Goal: Check status: Check status

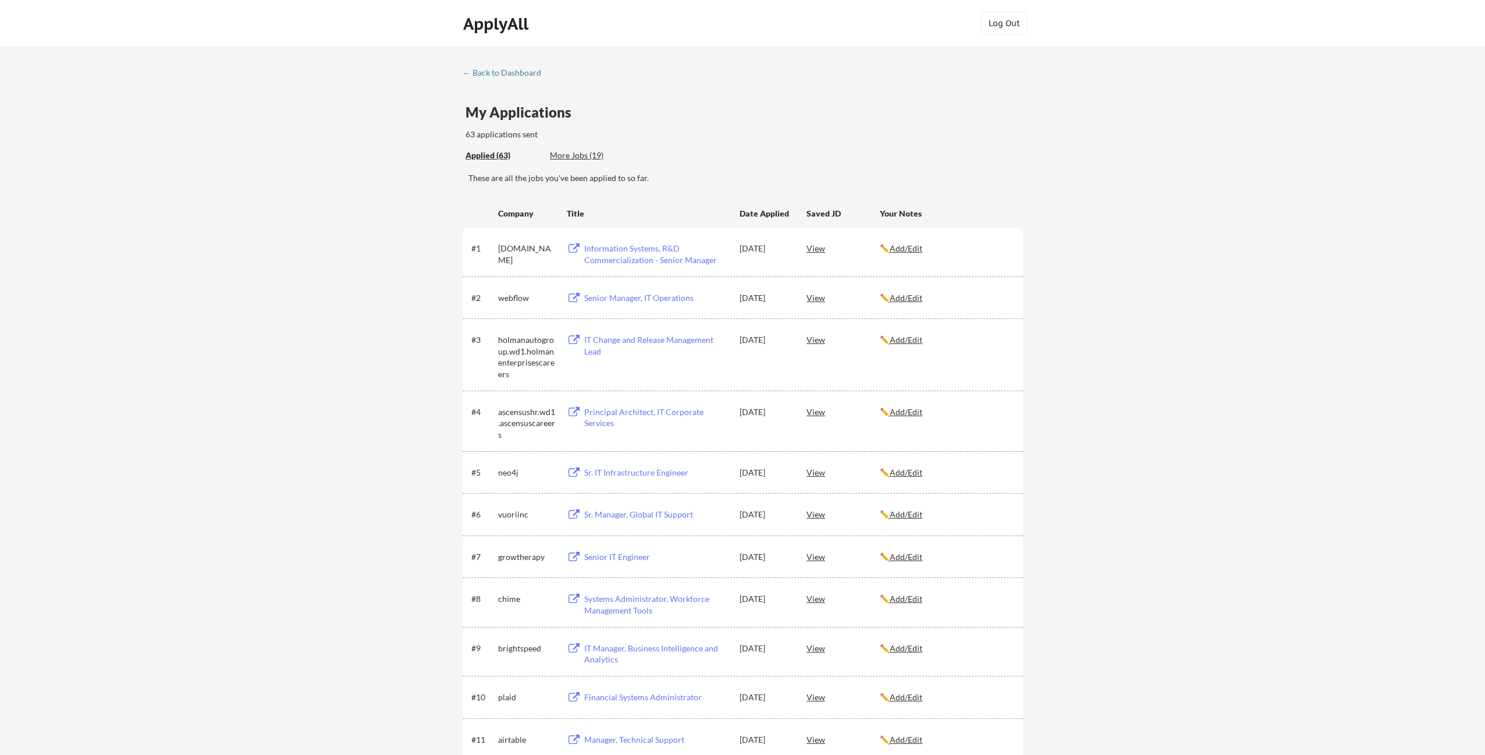
click at [688, 138] on div "63 applications sent" at bounding box center [577, 135] width 225 height 12
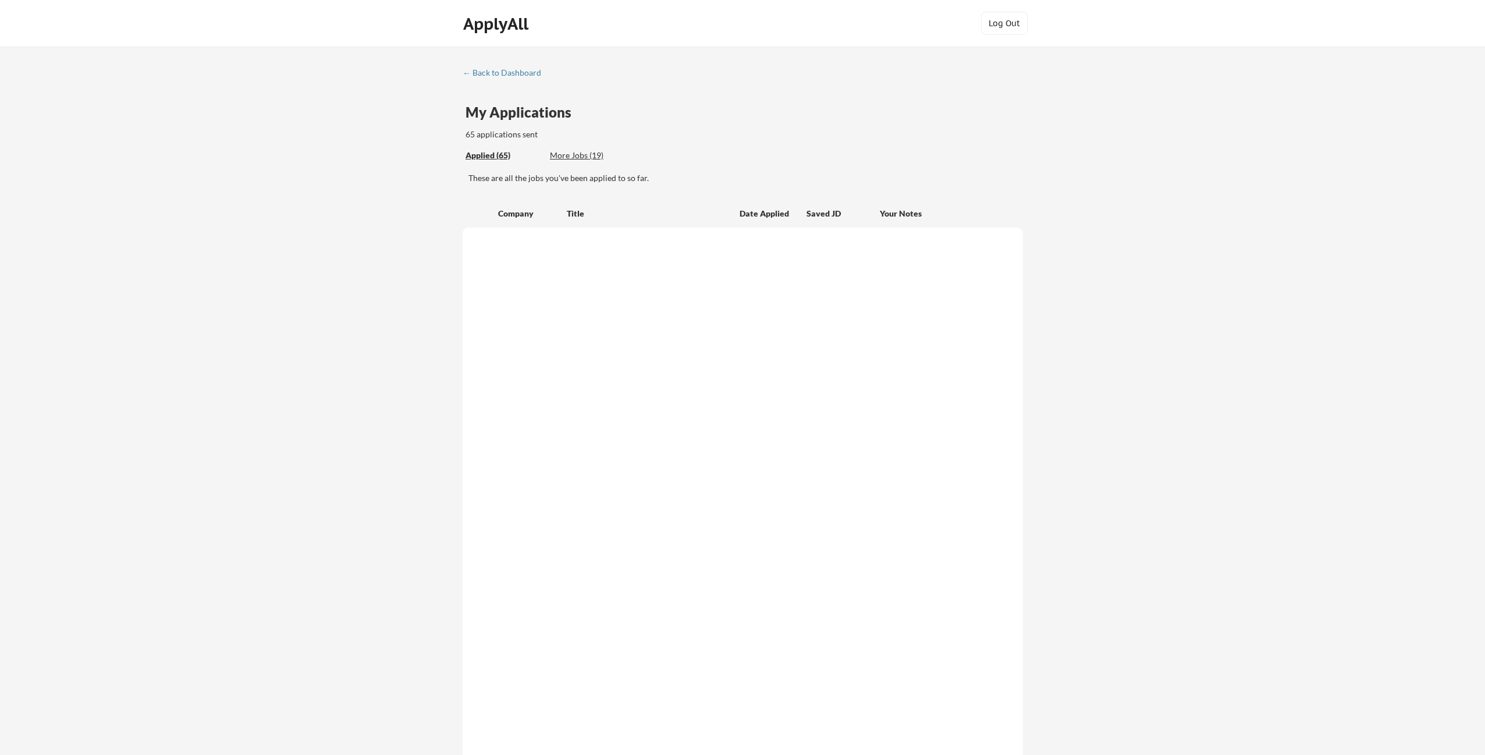
click at [713, 134] on div "My Applications 65 applications sent" at bounding box center [743, 122] width 557 height 35
click at [735, 132] on div "My Applications 65 applications sent" at bounding box center [743, 122] width 557 height 35
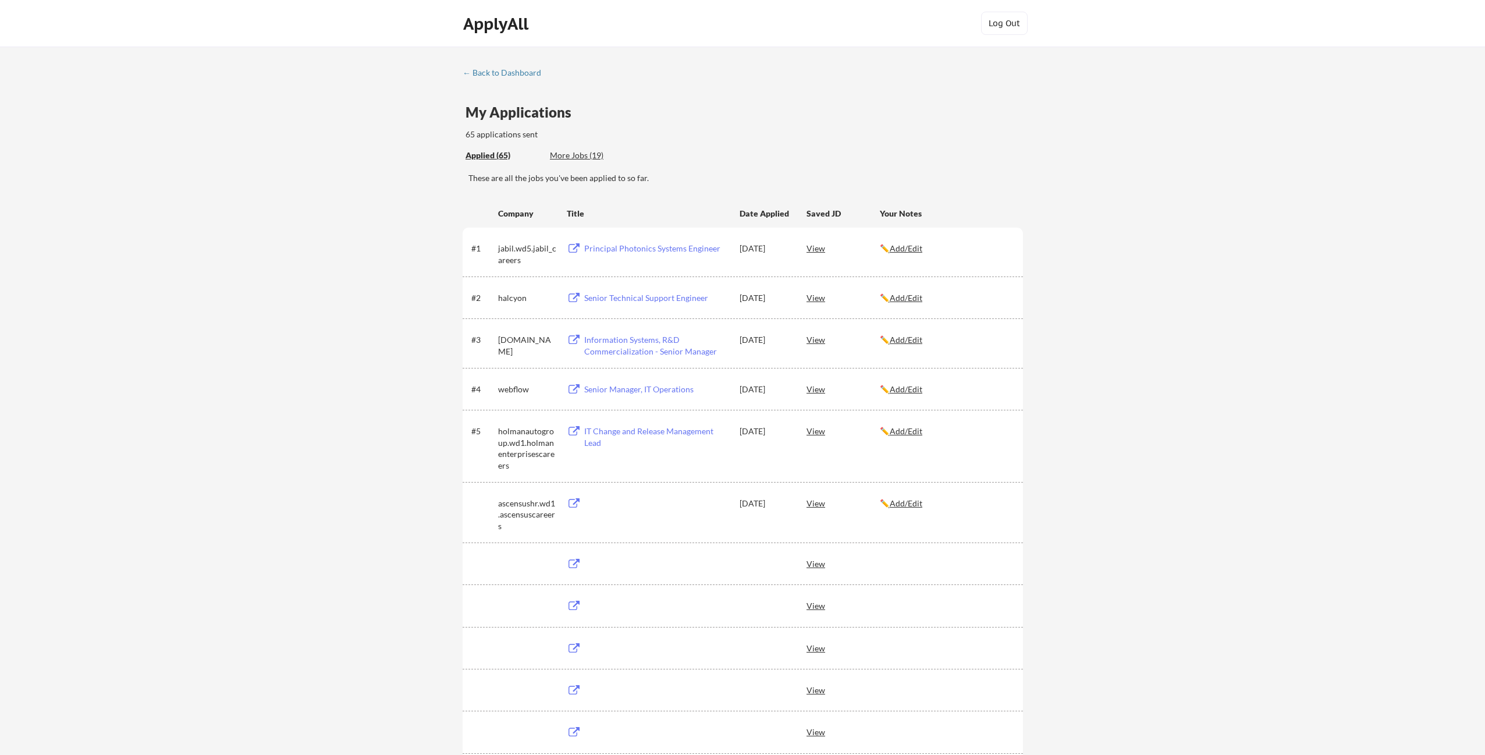
click at [722, 140] on div "My Applications 65 applications sent" at bounding box center [743, 122] width 557 height 35
